Goal: Obtain resource: Obtain resource

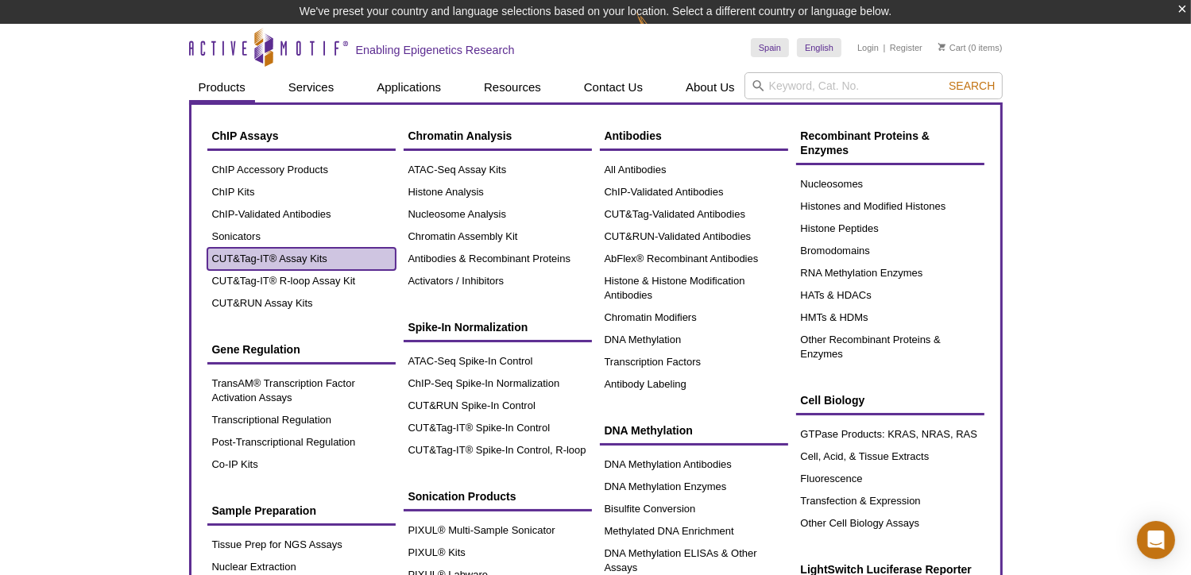
click at [266, 255] on link "CUT&Tag-IT® Assay Kits" at bounding box center [301, 259] width 188 height 22
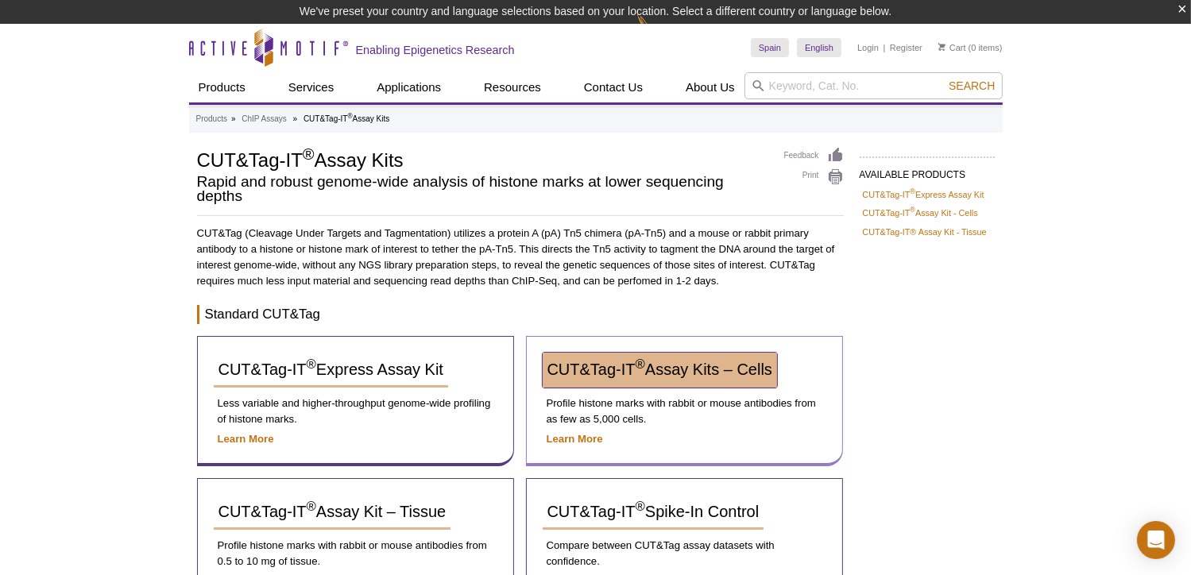
click at [674, 374] on span "CUT&Tag-IT ® Assay Kits – Cells" at bounding box center [660, 369] width 225 height 17
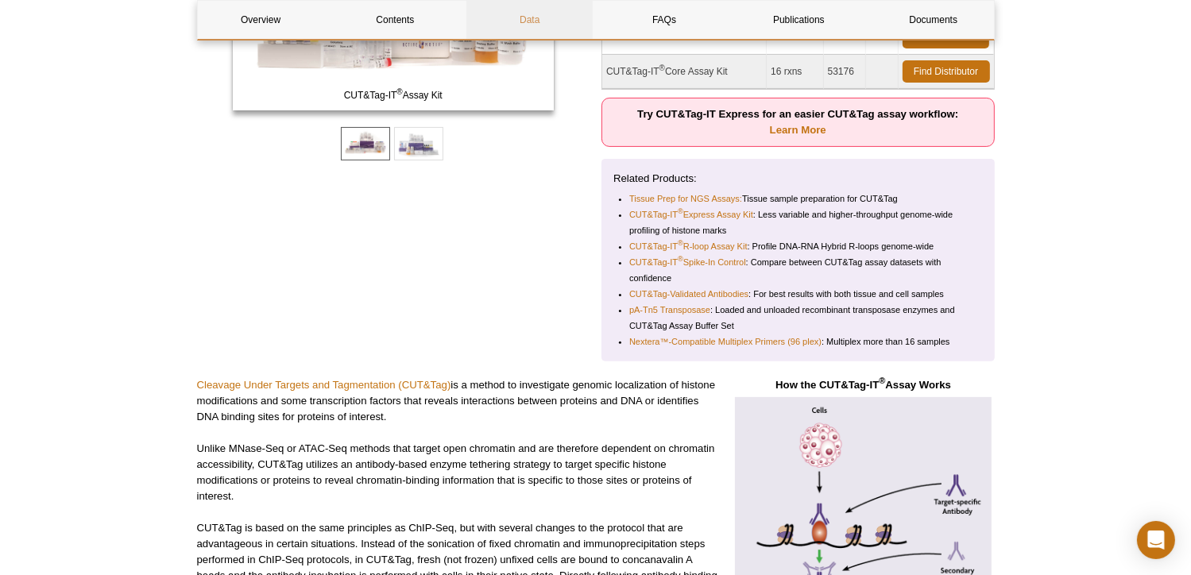
scroll to position [412, 0]
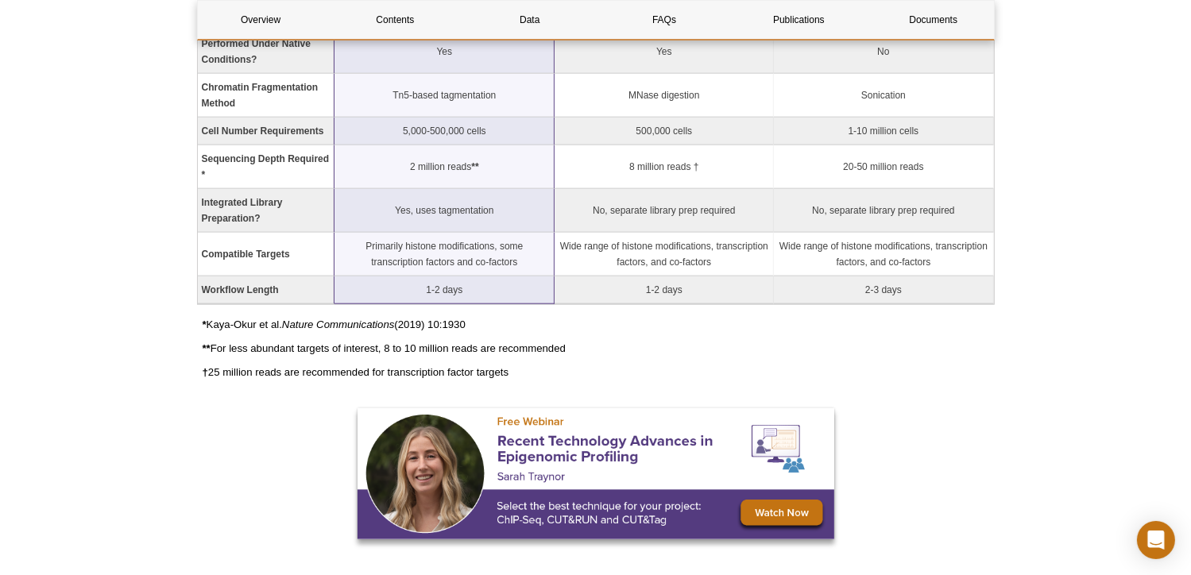
scroll to position [1683, 0]
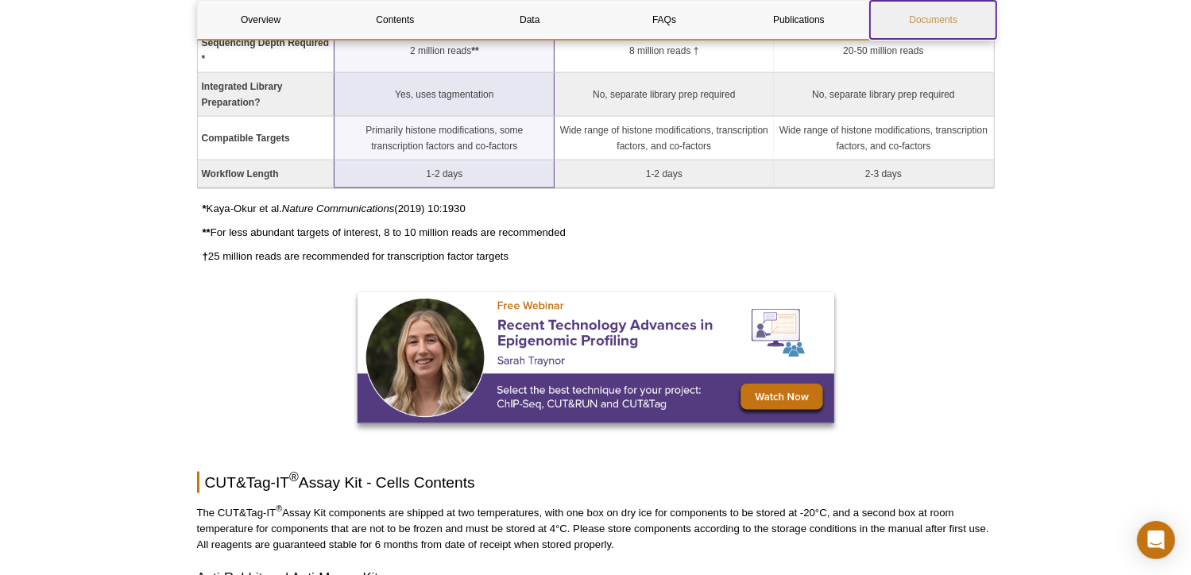
click at [920, 22] on link "Documents" at bounding box center [933, 20] width 126 height 38
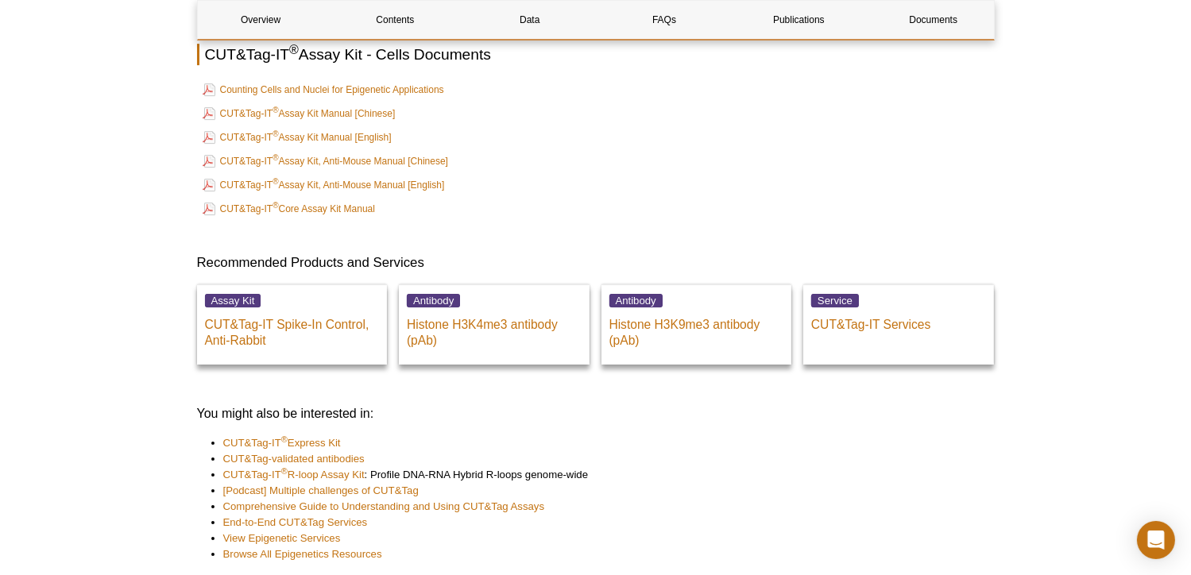
scroll to position [5105, 0]
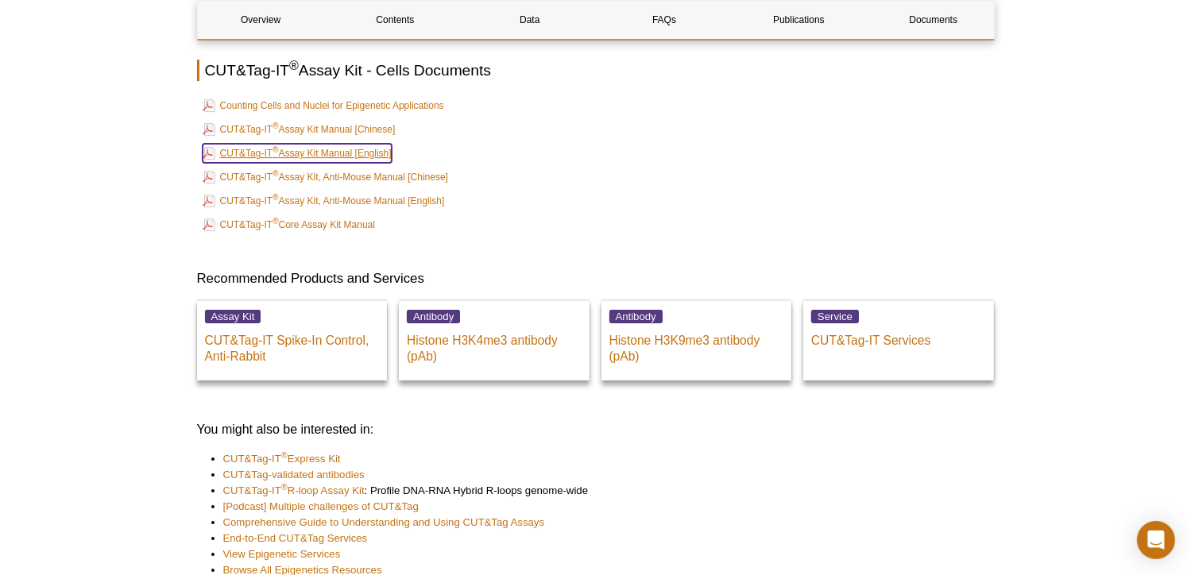
click at [343, 144] on link "CUT&Tag-IT ® Assay Kit Manual [English]" at bounding box center [297, 153] width 189 height 19
